Goal: Obtain resource: Obtain resource

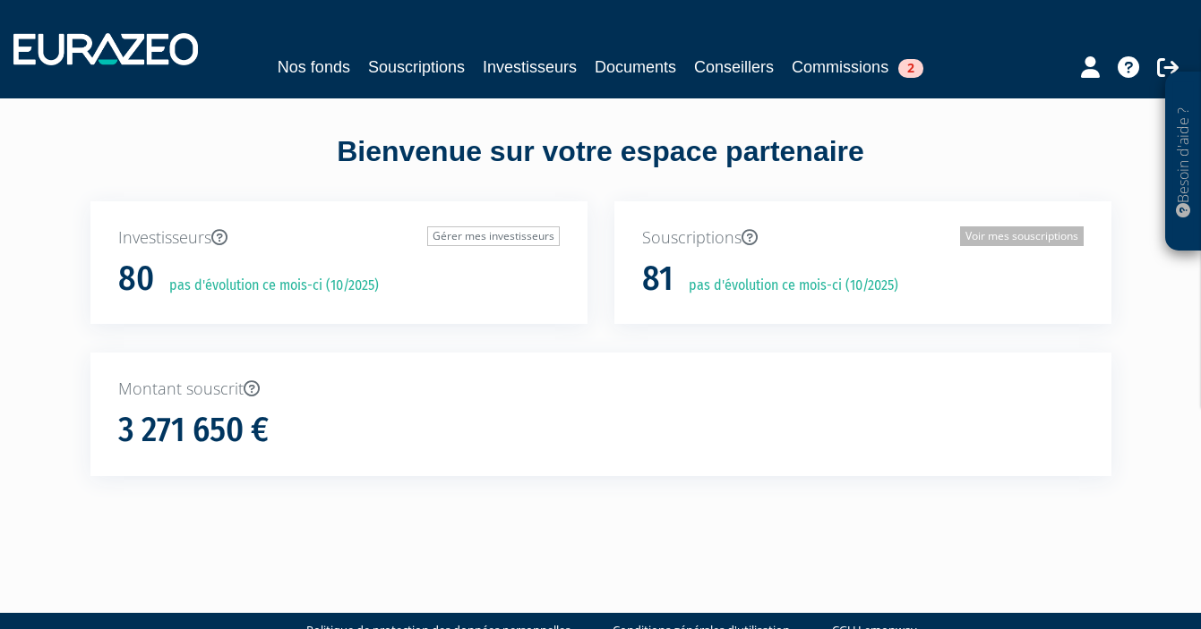
click at [1005, 240] on link "Voir mes souscriptions" at bounding box center [1022, 237] width 124 height 20
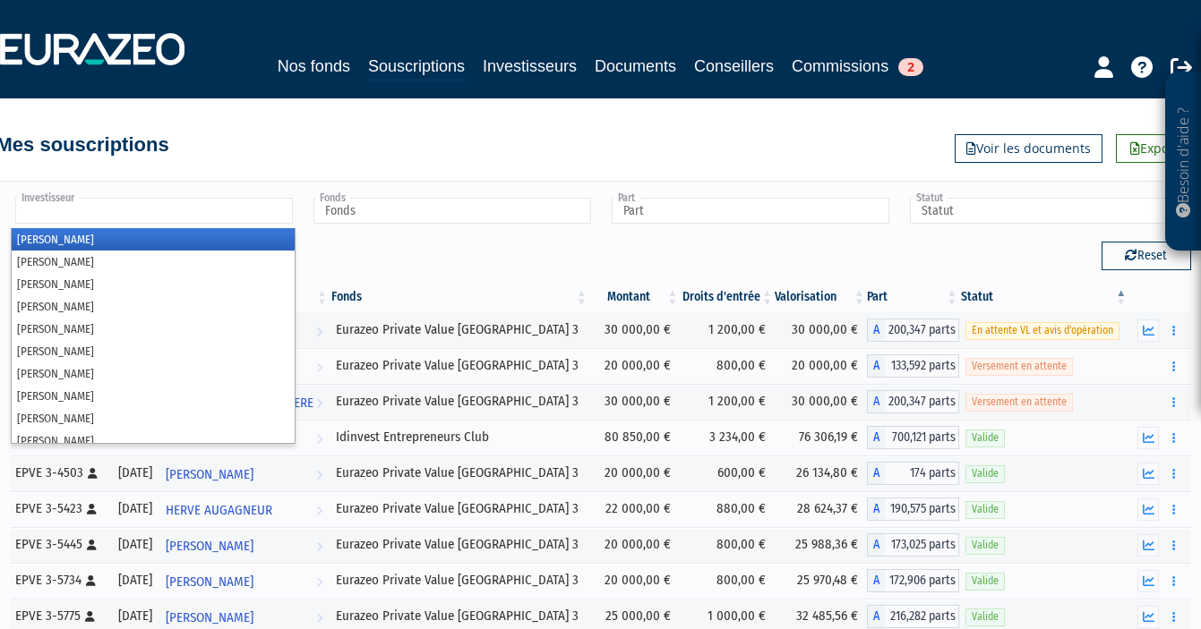
click at [220, 207] on input "text" at bounding box center [154, 211] width 278 height 26
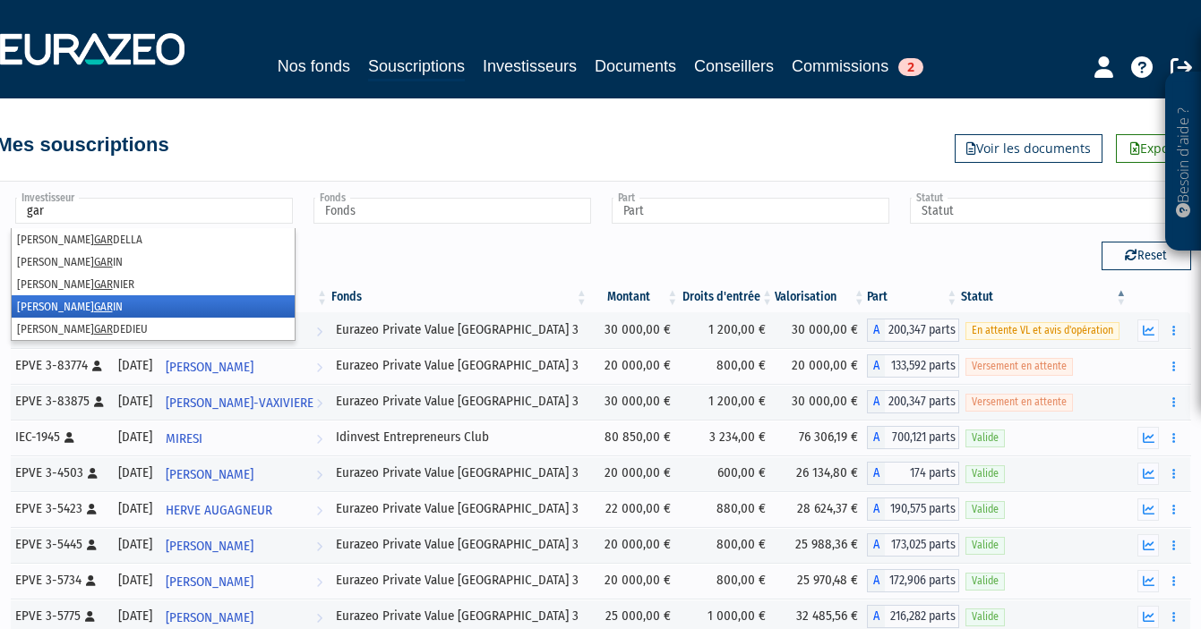
type input "gar"
click at [124, 301] on li "Sophie GAR IN" at bounding box center [153, 306] width 283 height 22
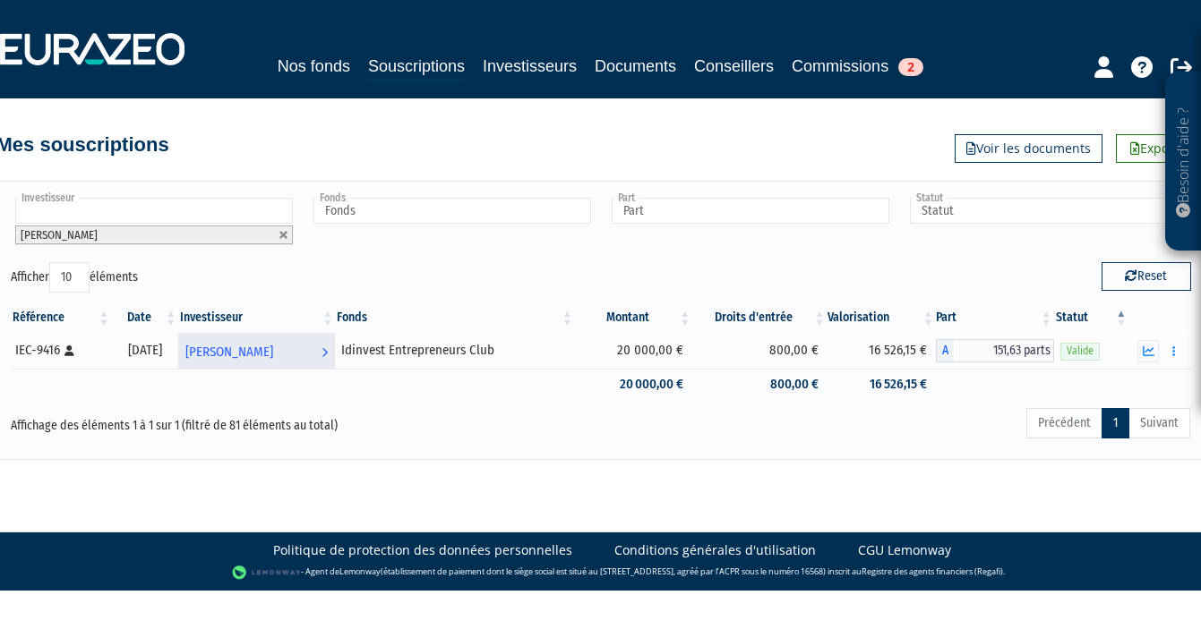
click at [248, 354] on span "Sophie GARIN" at bounding box center [229, 352] width 88 height 33
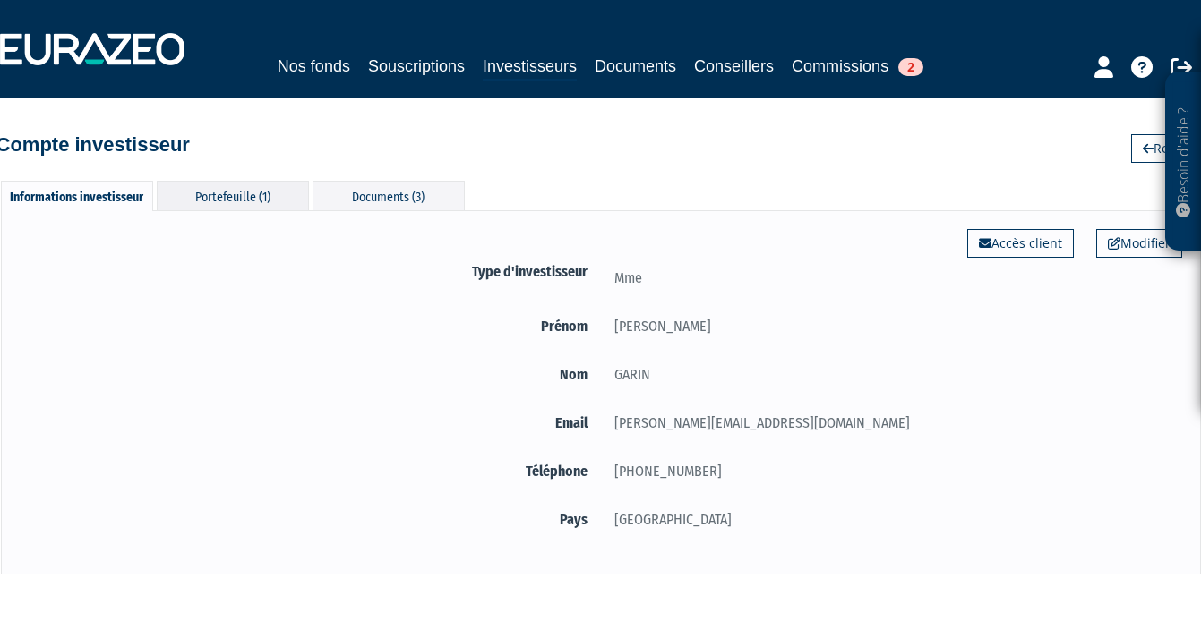
click at [233, 201] on div "Portefeuille (1)" at bounding box center [233, 196] width 152 height 30
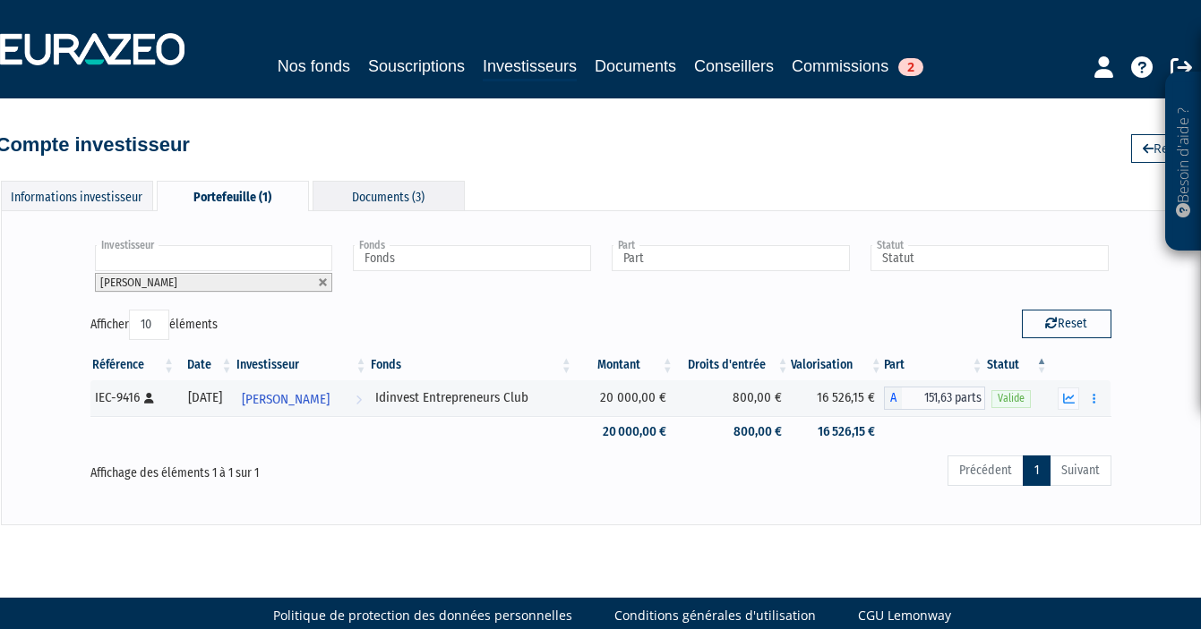
click at [386, 196] on div "Documents (3)" at bounding box center [388, 196] width 152 height 30
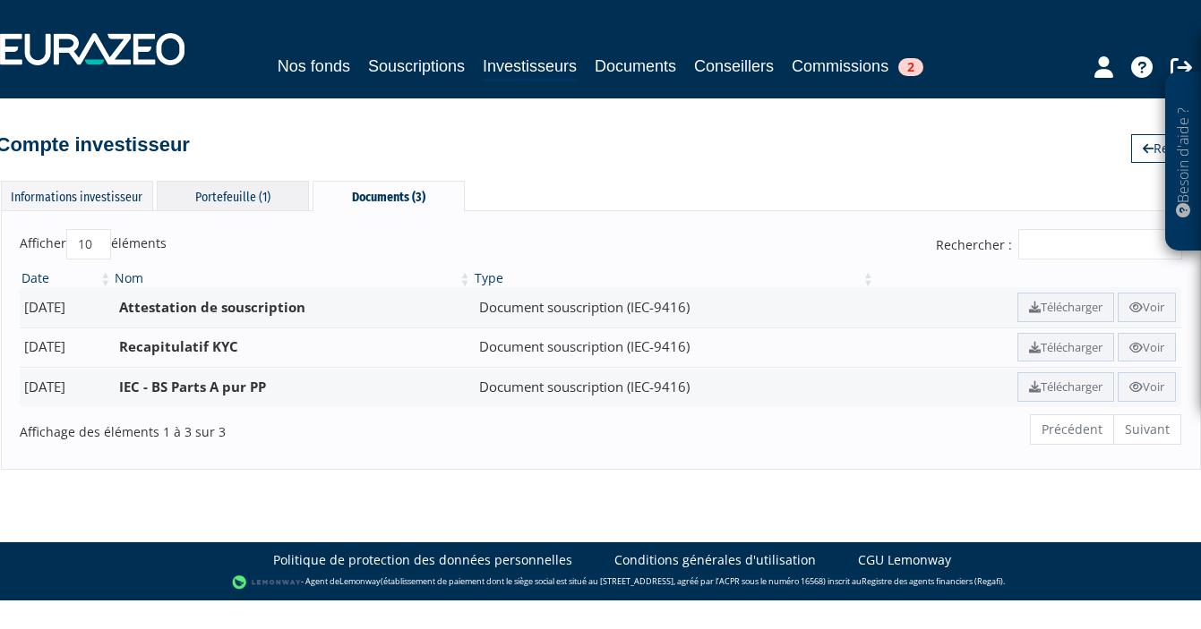
click at [223, 205] on div "Portefeuille (1)" at bounding box center [233, 196] width 152 height 30
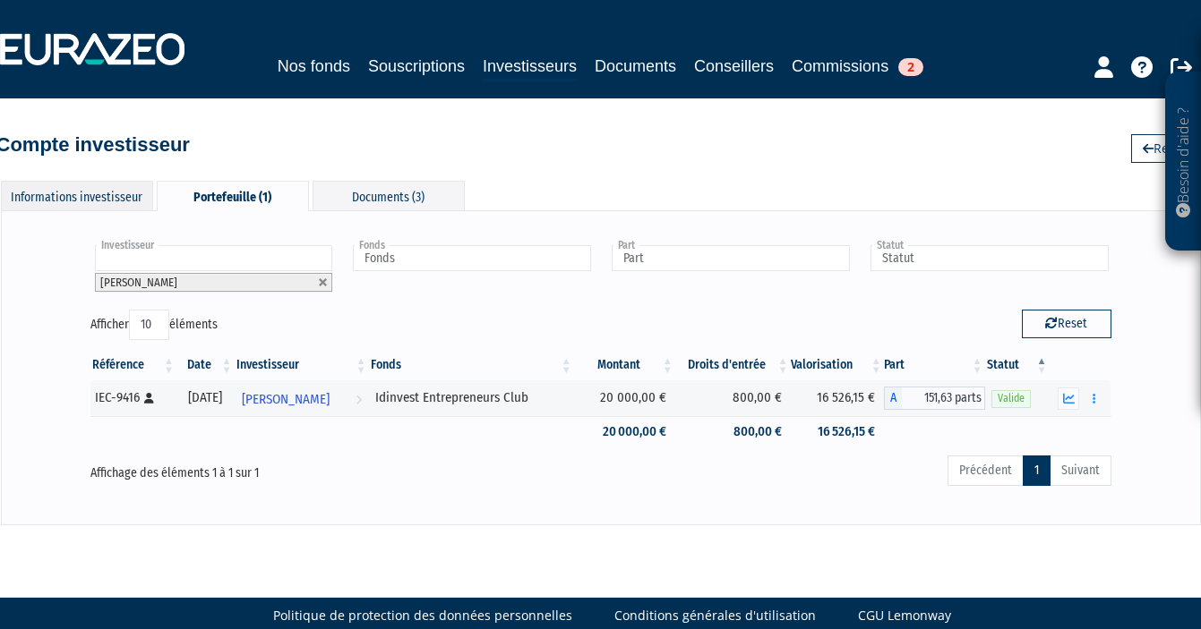
click at [112, 191] on div "Informations investisseur" at bounding box center [77, 196] width 152 height 30
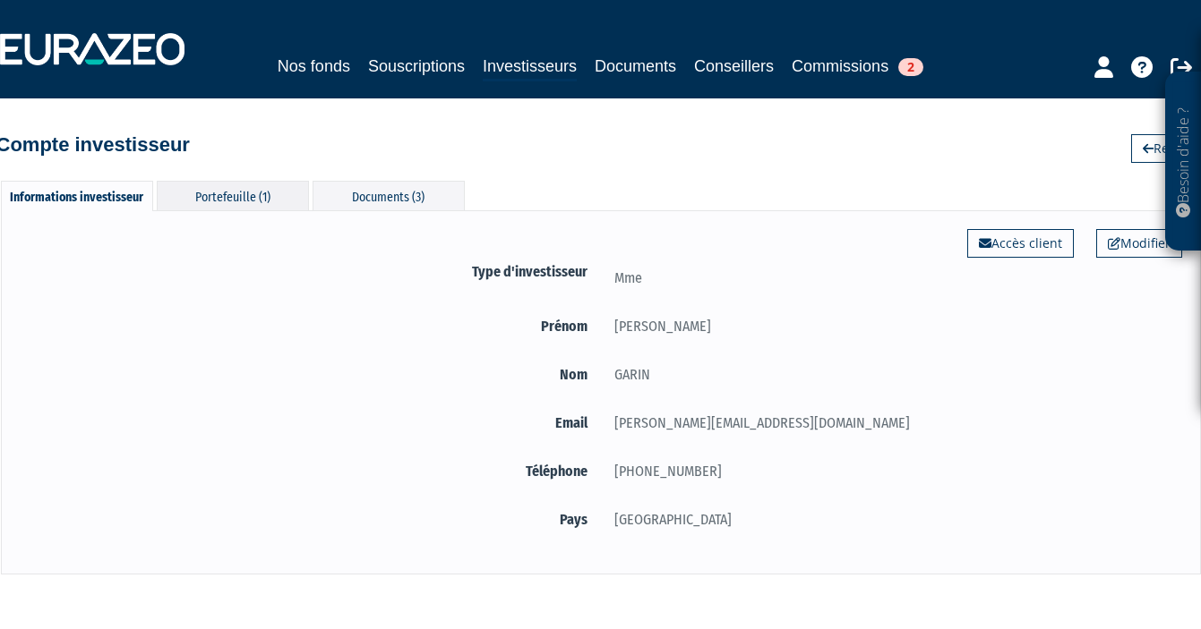
click at [259, 194] on div "Portefeuille (1)" at bounding box center [233, 196] width 152 height 30
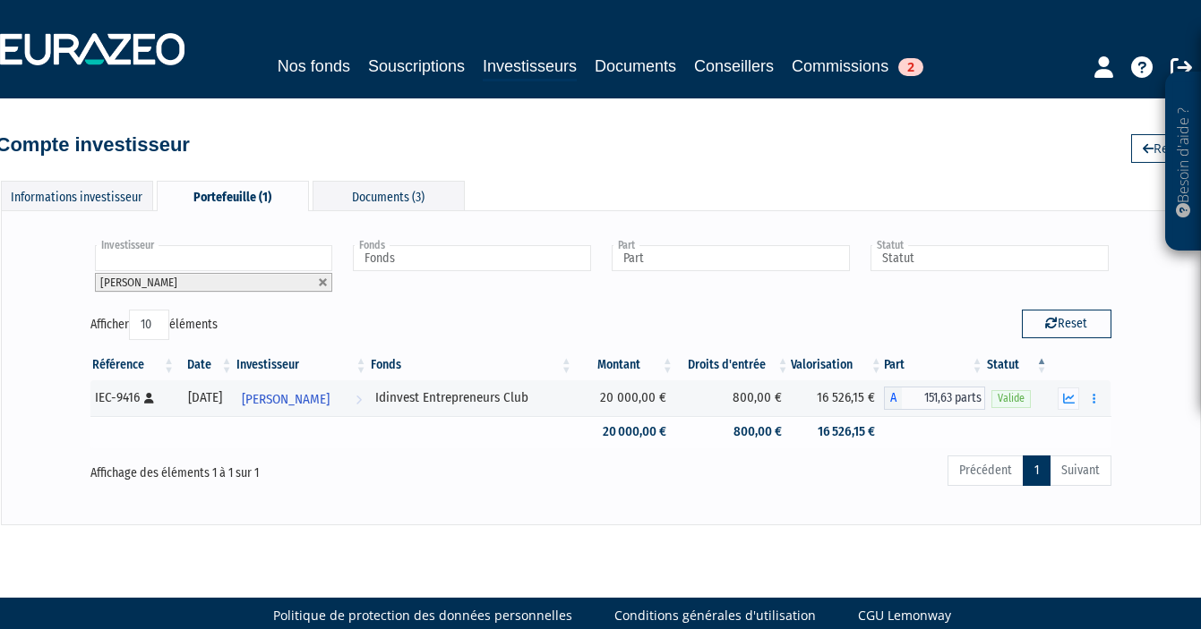
scroll to position [0, 13]
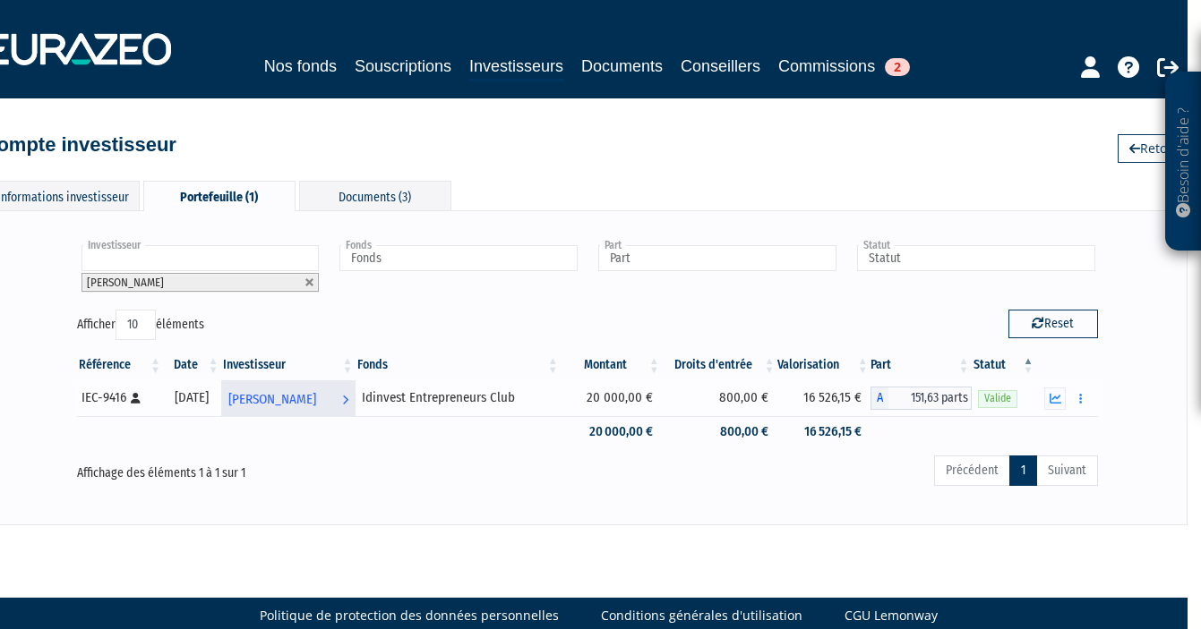
click at [316, 396] on span "Sophie GARIN" at bounding box center [272, 399] width 88 height 33
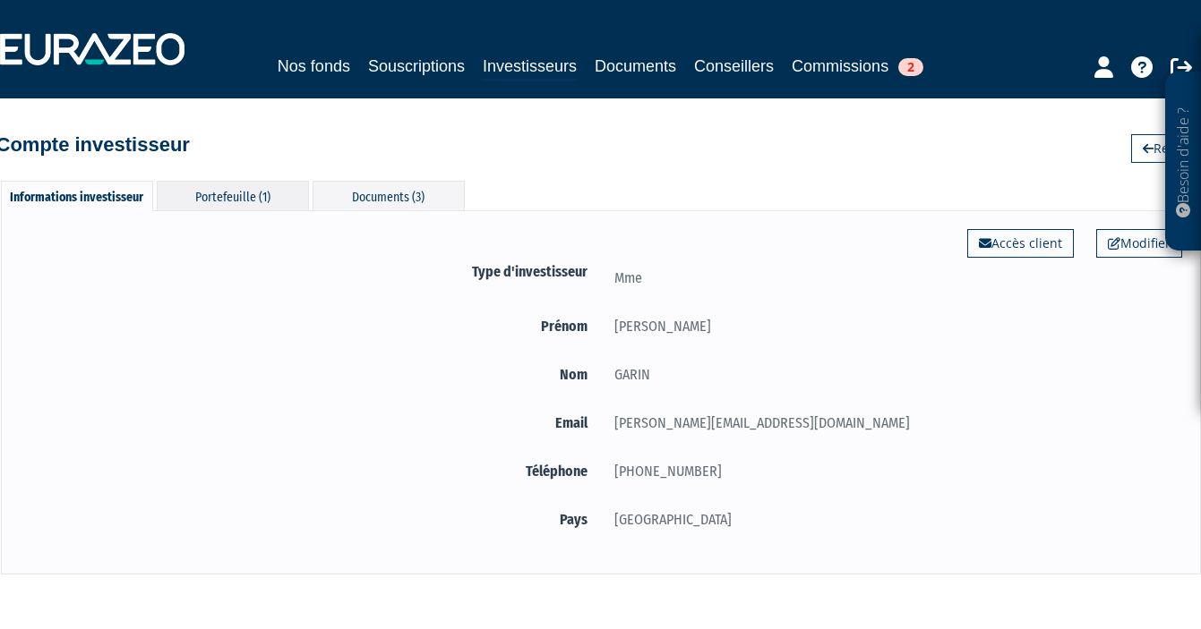
click at [218, 200] on div "Portefeuille (1)" at bounding box center [233, 196] width 152 height 30
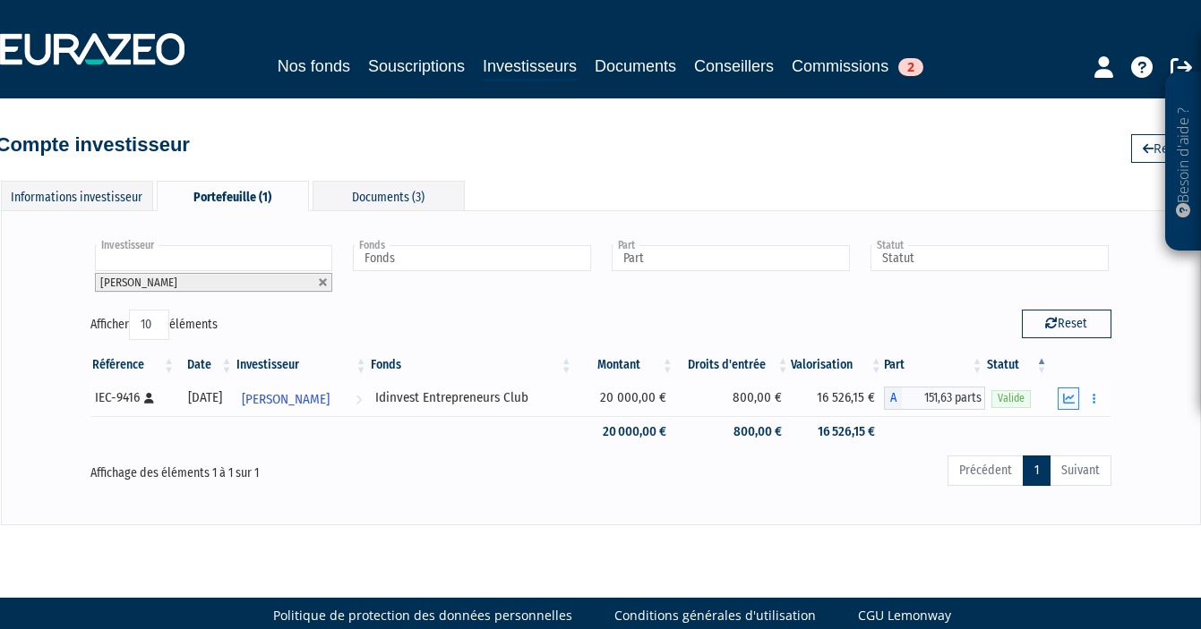
click at [1066, 396] on icon "button" at bounding box center [1069, 399] width 12 height 12
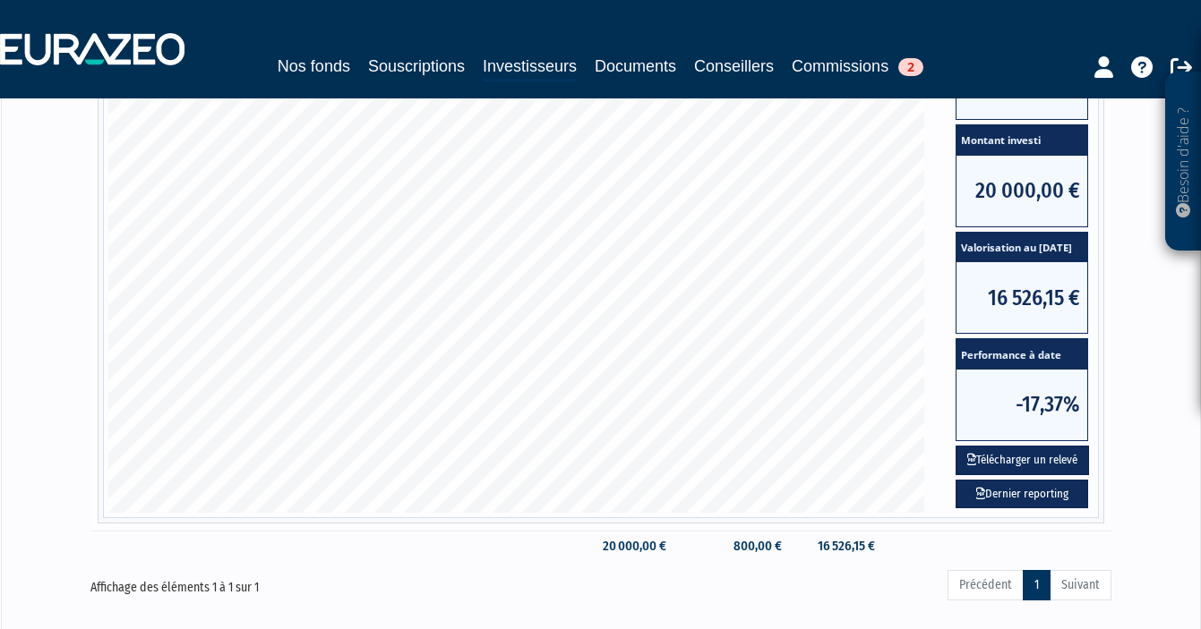
scroll to position [448, 0]
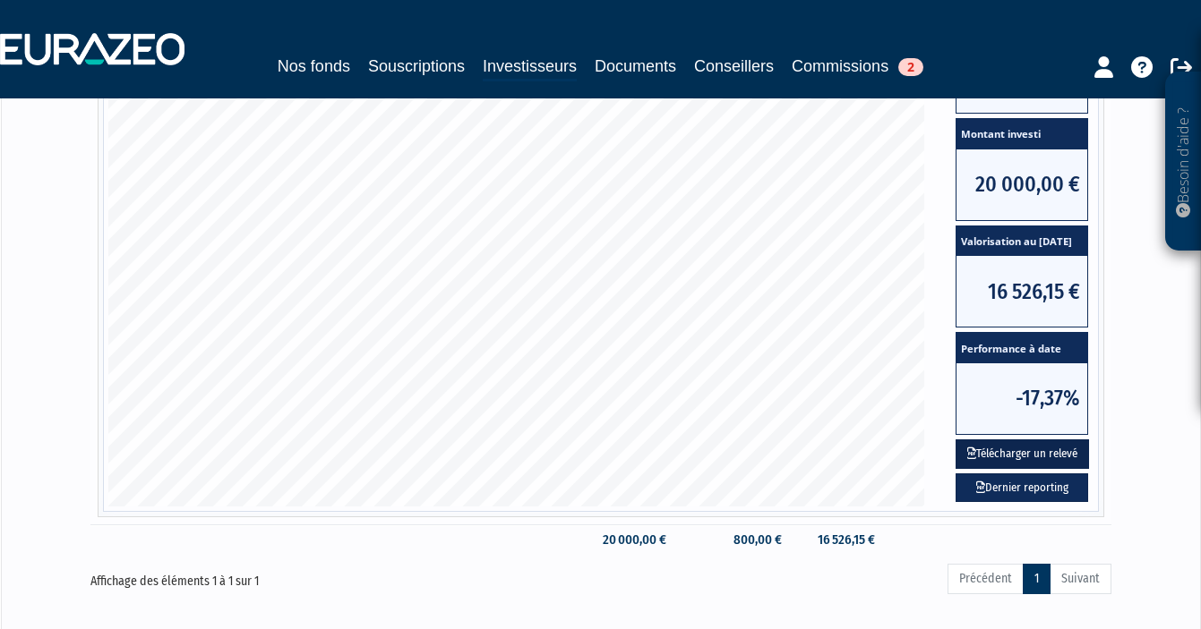
click at [1027, 458] on button "Télécharger un relevé" at bounding box center [1021, 455] width 133 height 30
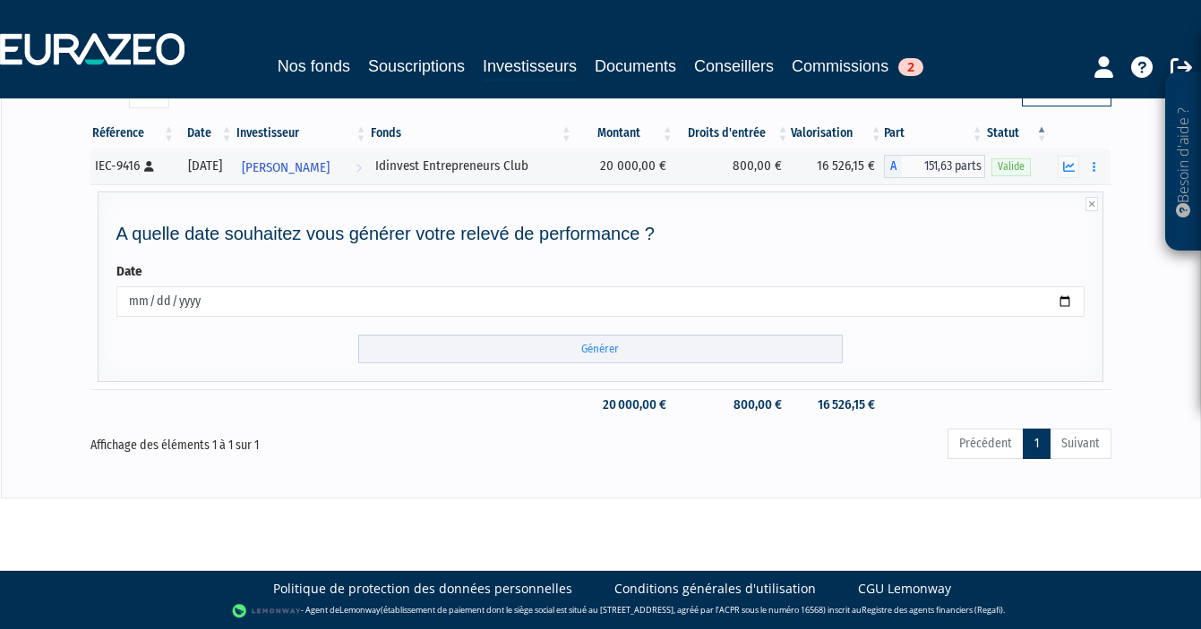
scroll to position [0, 0]
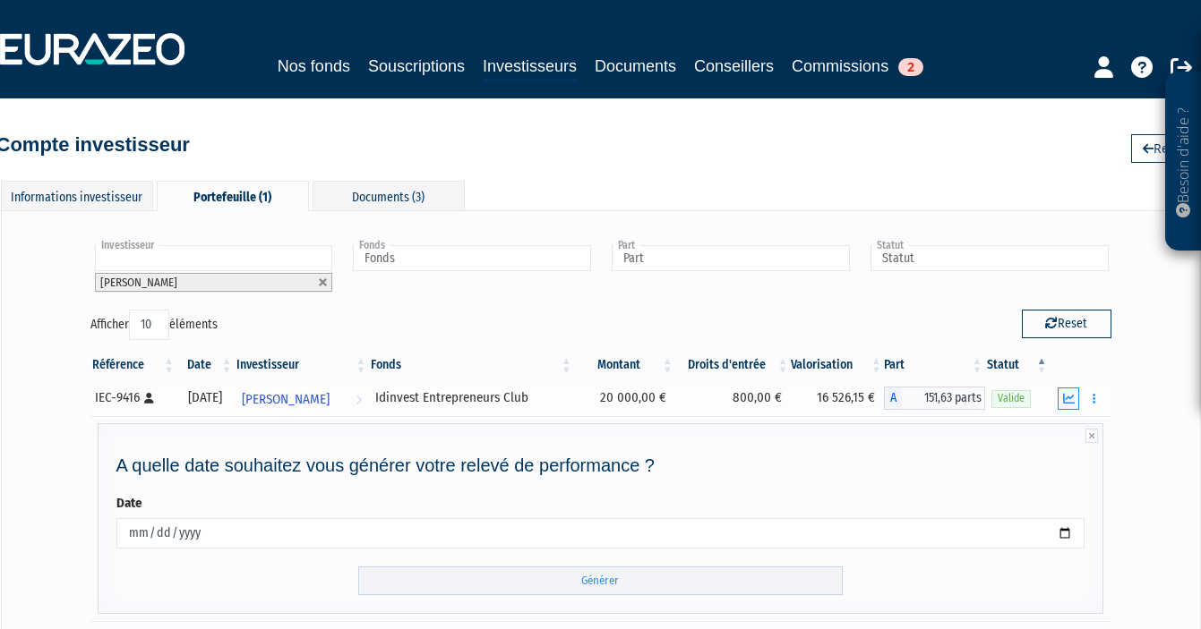
click at [1070, 397] on icon "button" at bounding box center [1069, 399] width 12 height 12
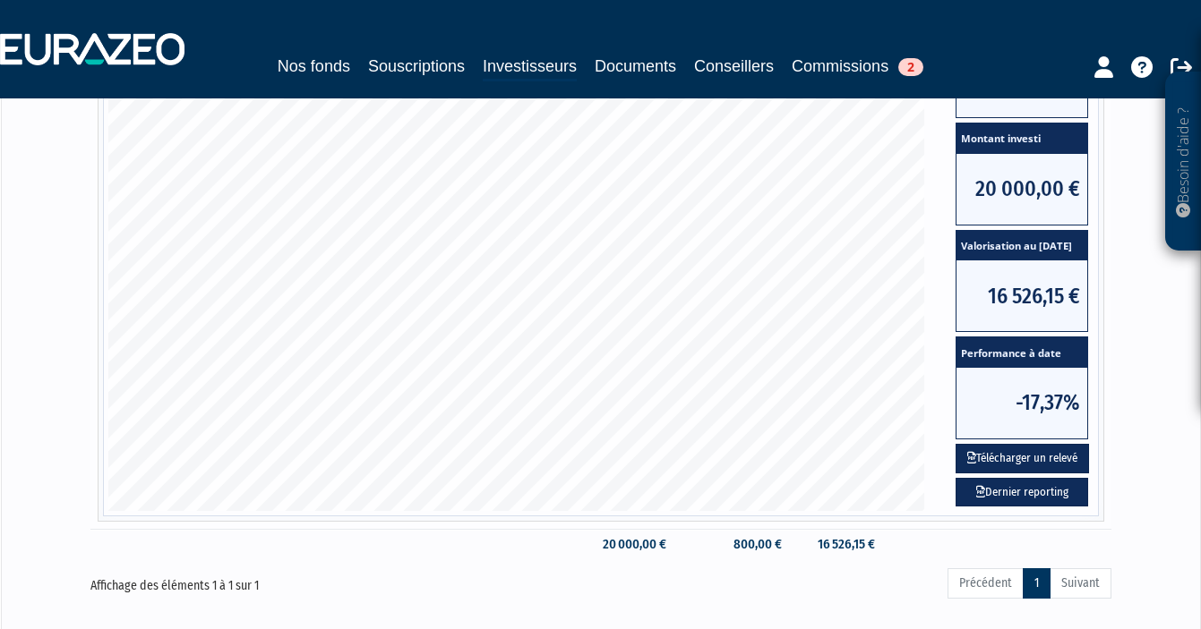
scroll to position [583, 0]
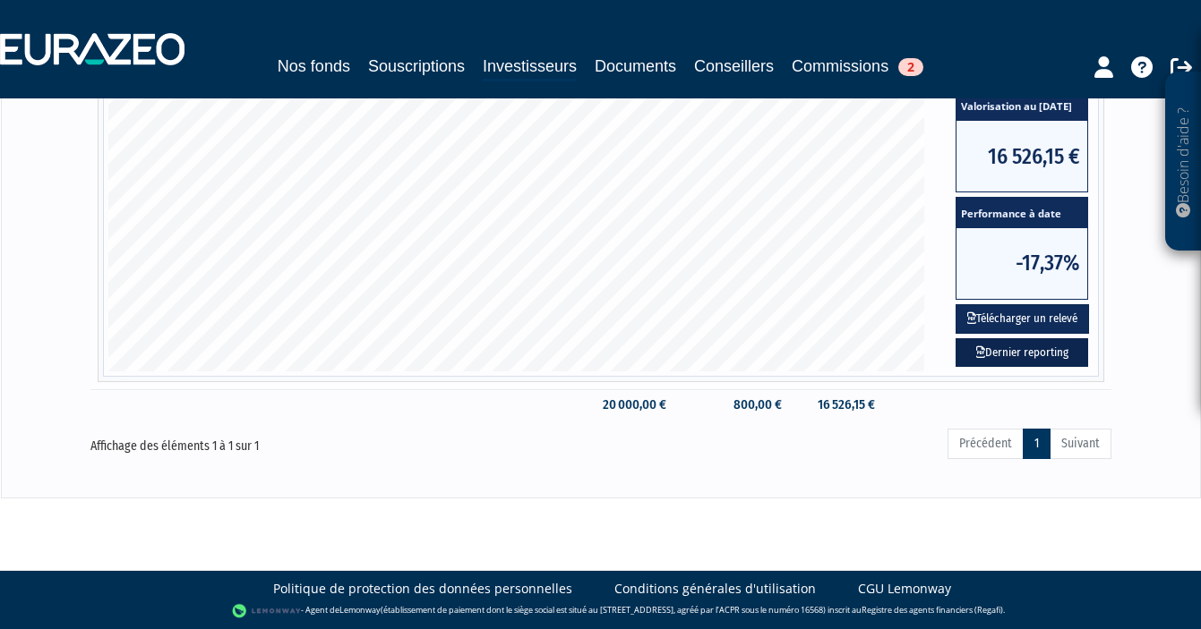
click at [1027, 356] on link "Dernier reporting" at bounding box center [1021, 353] width 133 height 30
click at [1056, 321] on button "Télécharger un relevé" at bounding box center [1021, 319] width 133 height 30
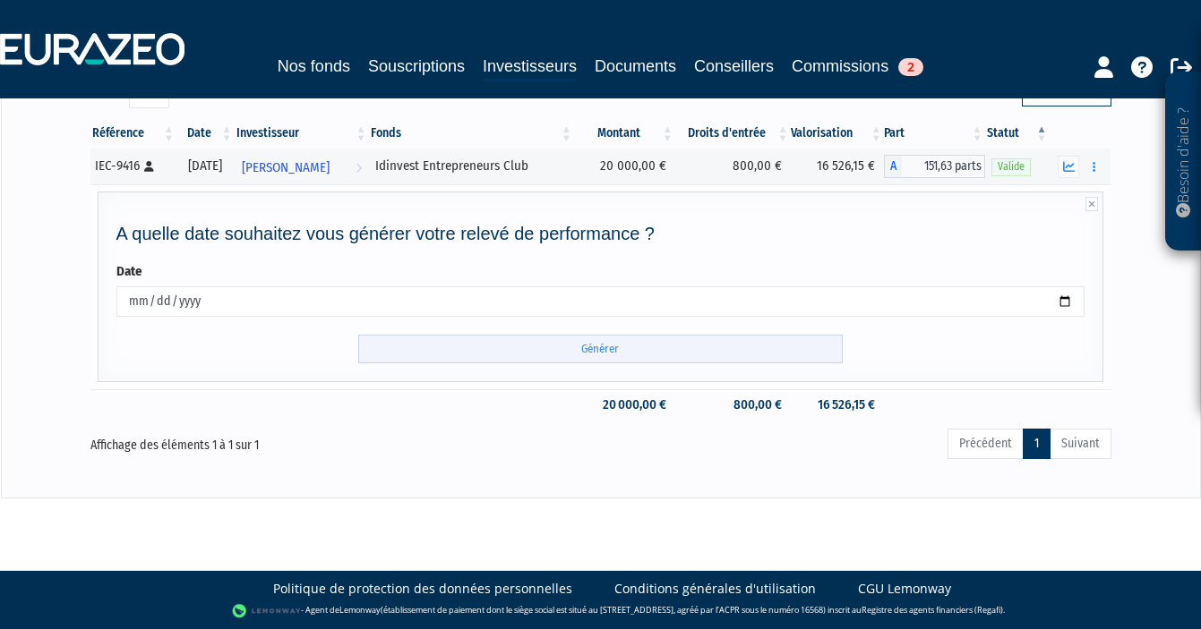
click at [668, 338] on input "Générer" at bounding box center [600, 350] width 484 height 30
click at [632, 348] on input "Générer" at bounding box center [600, 350] width 484 height 30
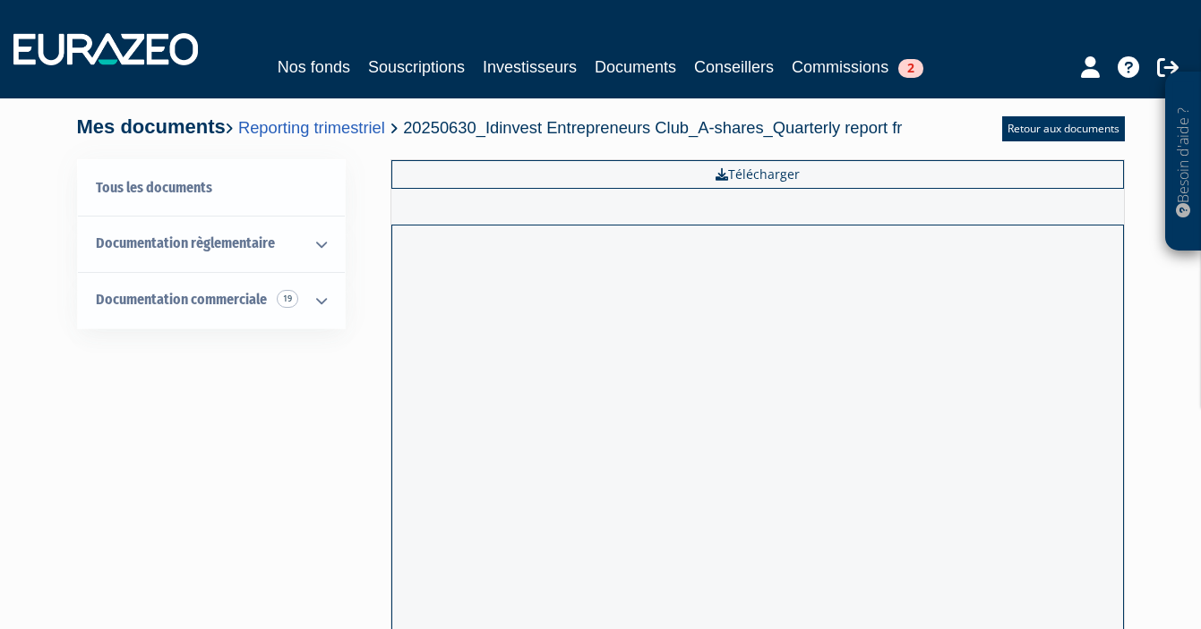
scroll to position [372, 0]
